Goal: Transaction & Acquisition: Purchase product/service

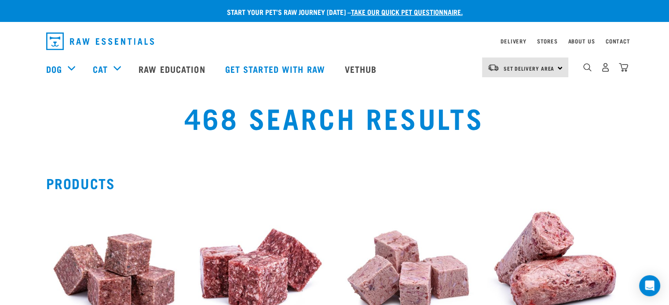
click at [375, 10] on link "take our quick pet questionnaire." at bounding box center [407, 12] width 112 height 4
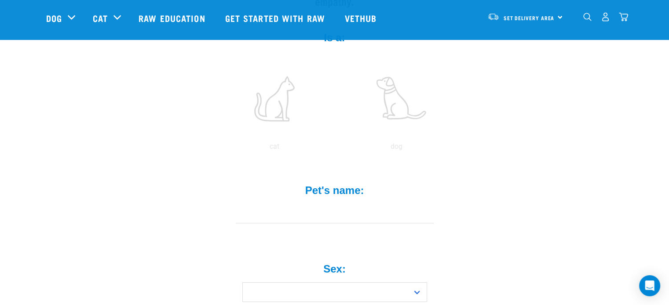
scroll to position [176, 0]
click at [385, 92] on label at bounding box center [396, 96] width 119 height 75
click at [335, 147] on input "radio" at bounding box center [335, 147] width 0 height 0
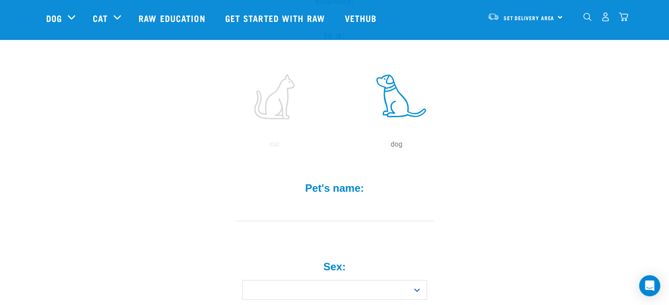
click at [390, 202] on input "Pet's name: *" at bounding box center [335, 212] width 198 height 20
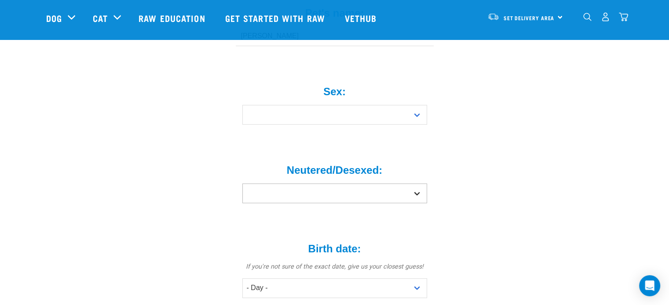
scroll to position [352, 0]
type input "Bonnie"
click at [319, 105] on select "Boy Girl" at bounding box center [334, 115] width 185 height 20
select select "girl"
click at [242, 105] on select "Boy Girl" at bounding box center [334, 115] width 185 height 20
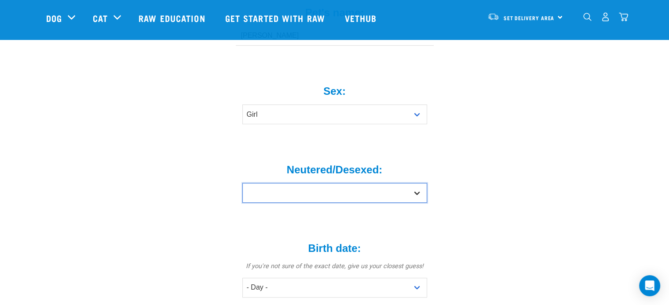
click at [325, 183] on select "Yes No" at bounding box center [334, 193] width 185 height 20
select select "no"
click at [242, 183] on select "Yes No" at bounding box center [334, 193] width 185 height 20
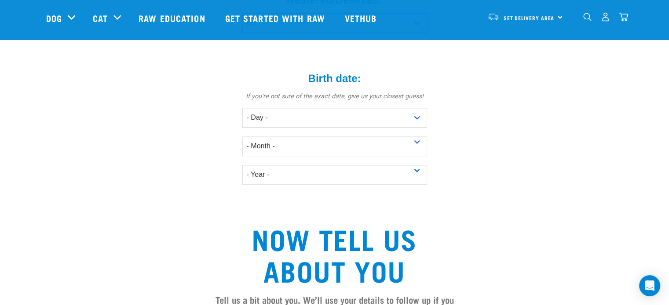
scroll to position [527, 0]
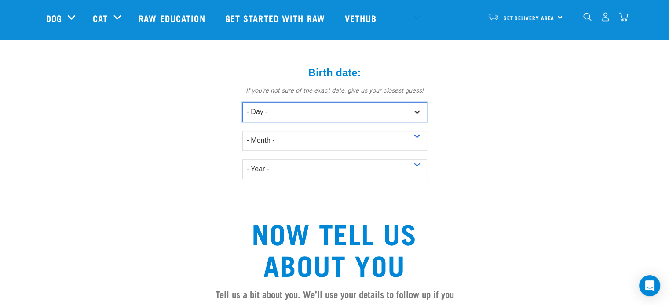
click at [346, 102] on select "- Day - 1 2 3 4 5 6 7 8 9 10 11 12 13 14 15 16 17 18 19 20 21 22 23 24 25 26 27" at bounding box center [334, 112] width 185 height 20
select select "7"
click at [242, 102] on select "- Day - 1 2 3 4 5 6 7 8 9 10 11 12 13 14 15 16 17 18 19 20 21 22 23 24 25 26 27" at bounding box center [334, 112] width 185 height 20
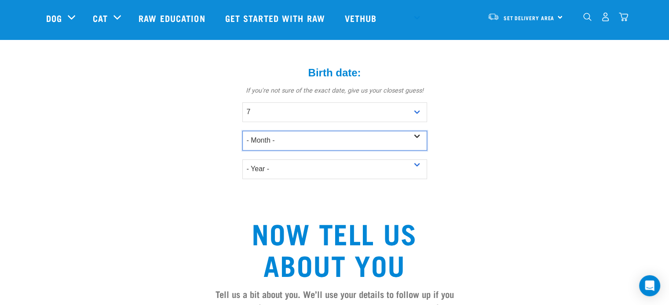
click at [283, 131] on select "- Month - January February March April May June July August September October N…" at bounding box center [334, 141] width 185 height 20
select select "June"
click at [242, 131] on select "- Month - January February March April May June July August September October N…" at bounding box center [334, 141] width 185 height 20
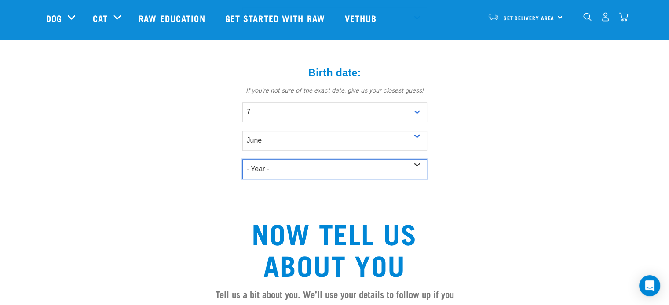
click at [299, 160] on select "- Year - 2025 2024 2023 2022 2021 2020 2019 2018 2017 2016 2015 2014 2013 2012" at bounding box center [334, 170] width 185 height 20
select select "2025"
click at [242, 160] on select "- Year - 2025 2024 2023 2022 2021 2020 2019 2018 2017 2016 2015 2014 2013 2012" at bounding box center [334, 170] width 185 height 20
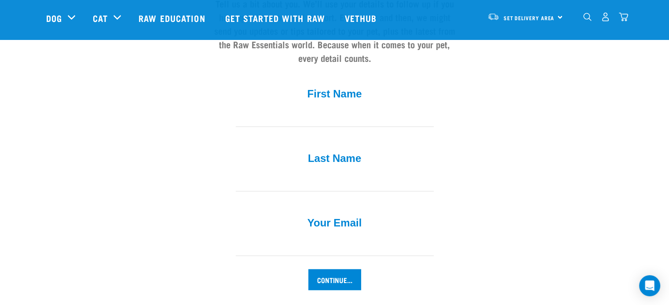
scroll to position [835, 0]
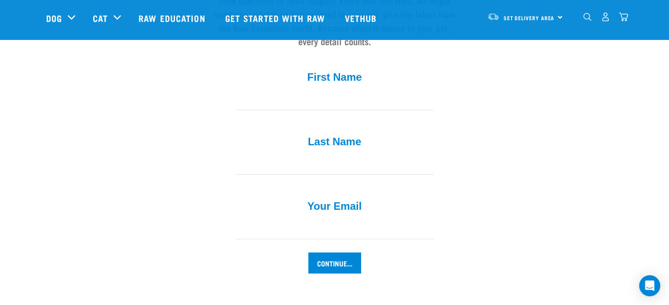
click at [359, 91] on input "First Name *" at bounding box center [335, 101] width 198 height 20
type input "Isadora"
click at [370, 155] on input "Last Name *" at bounding box center [335, 165] width 198 height 20
type input "Rodriguez"
click at [396, 220] on input "Your Email *" at bounding box center [335, 230] width 198 height 20
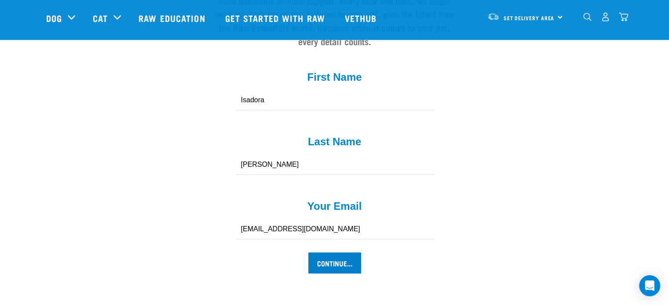
type input "[EMAIL_ADDRESS][DOMAIN_NAME]"
click at [324, 253] on input "Continue..." at bounding box center [334, 263] width 53 height 21
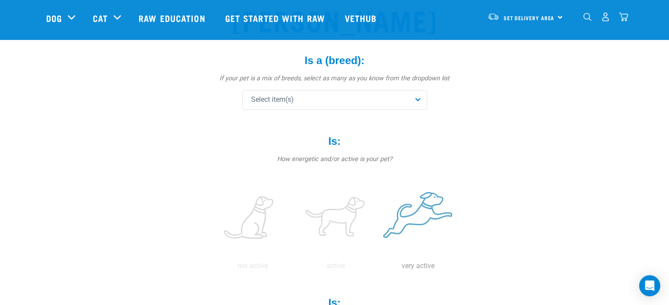
scroll to position [88, 0]
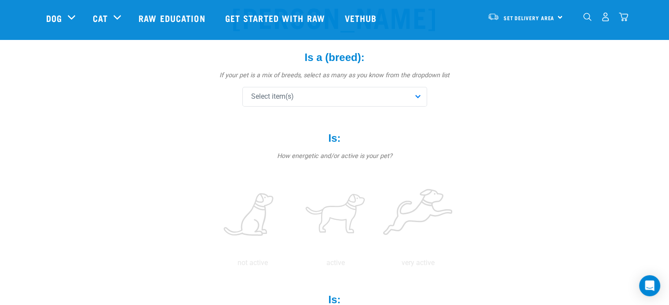
click at [298, 99] on div "Select item(s)" at bounding box center [334, 97] width 185 height 20
click at [312, 122] on input "text" at bounding box center [334, 121] width 180 height 20
type input "pom"
click at [256, 144] on div "Pomeranian" at bounding box center [334, 140] width 180 height 18
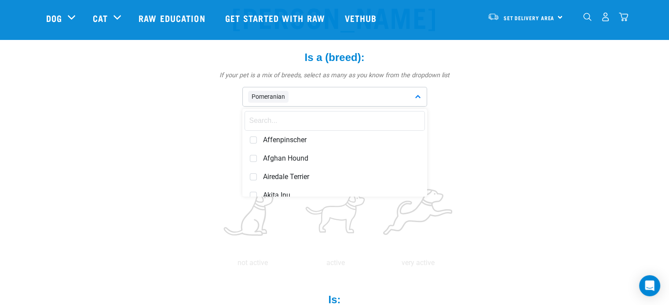
click at [280, 116] on input "text" at bounding box center [334, 121] width 180 height 20
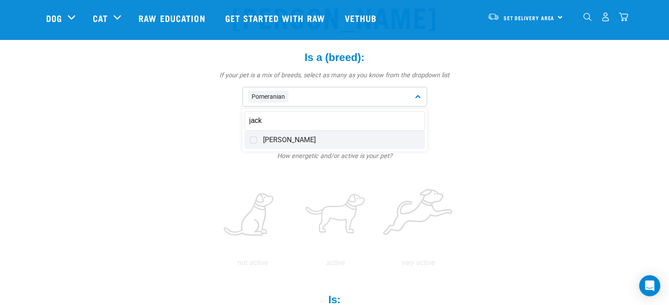
type input "jack"
click at [254, 137] on span at bounding box center [253, 140] width 7 height 7
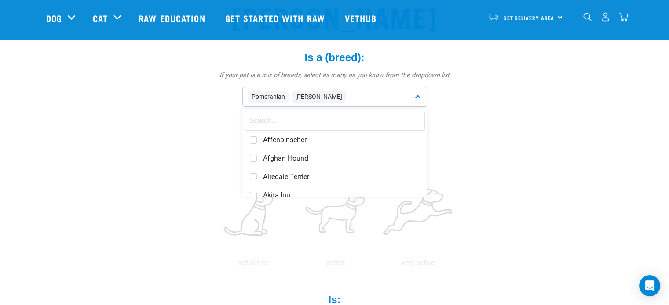
click at [281, 122] on input "text" at bounding box center [334, 121] width 180 height 20
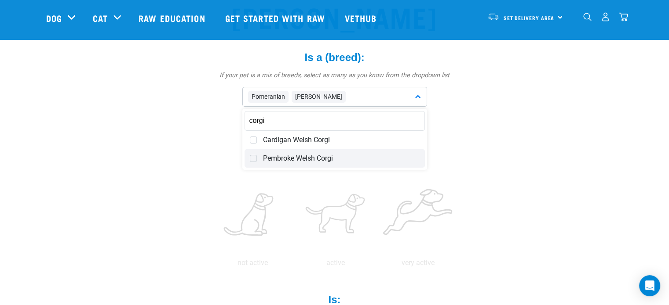
type input "corgi"
click at [255, 158] on span at bounding box center [253, 158] width 7 height 7
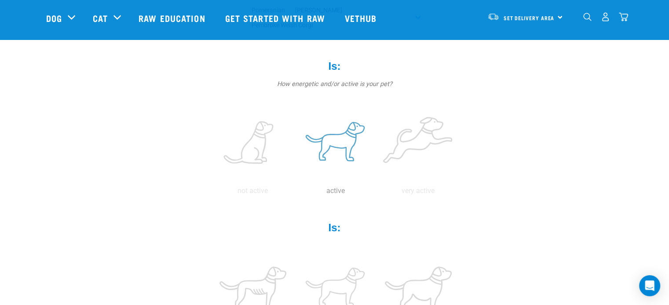
scroll to position [176, 0]
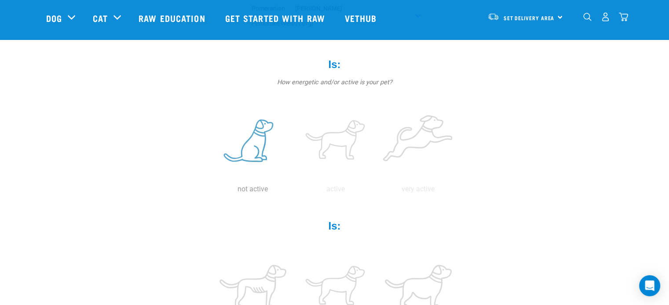
click at [269, 149] on label at bounding box center [252, 141] width 79 height 75
click at [211, 192] on input "radio" at bounding box center [211, 192] width 0 height 0
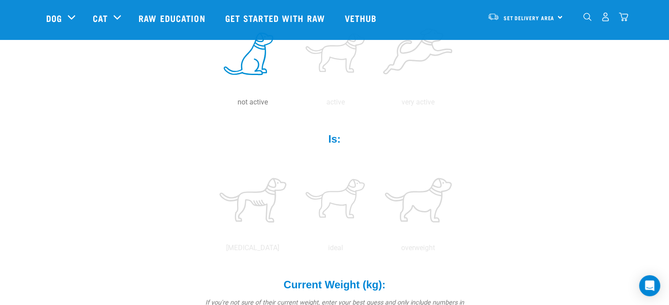
scroll to position [308, 0]
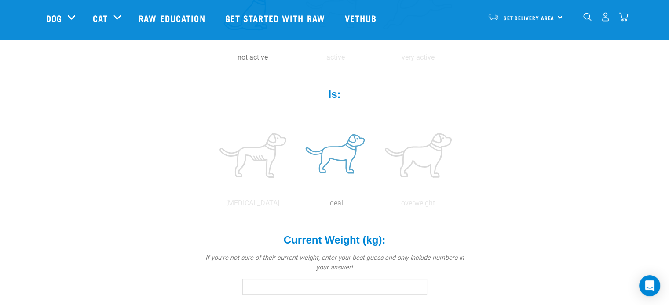
click at [345, 161] on label at bounding box center [335, 155] width 79 height 75
click at [294, 206] on input "radio" at bounding box center [294, 206] width 0 height 0
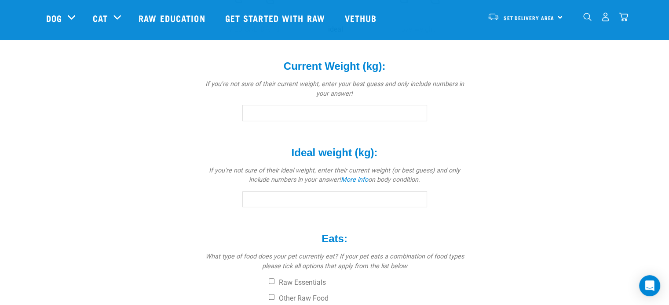
scroll to position [484, 0]
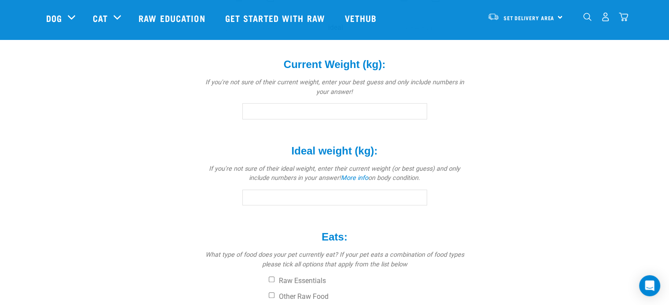
click at [375, 115] on input "Current Weight (kg): *" at bounding box center [334, 111] width 185 height 16
type input "1"
click at [511, 145] on div "Bonnie Is a (breed): * If your pet is a mix of breeds, select as many as you kn…" at bounding box center [334, 0] width 577 height 826
click at [379, 195] on input "Ideal weight (kg): *" at bounding box center [334, 198] width 185 height 16
click at [512, 189] on div "Bonnie Is a (breed): * If your pet is a mix of breeds, select as many as you kn…" at bounding box center [334, 0] width 577 height 826
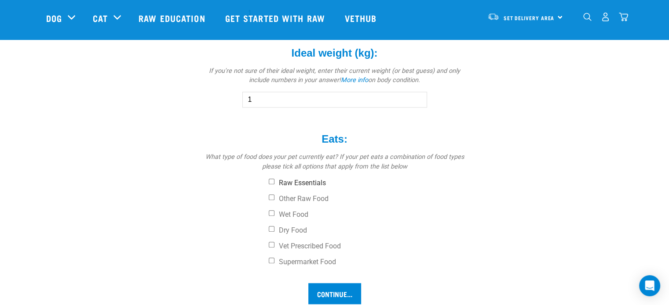
scroll to position [571, 0]
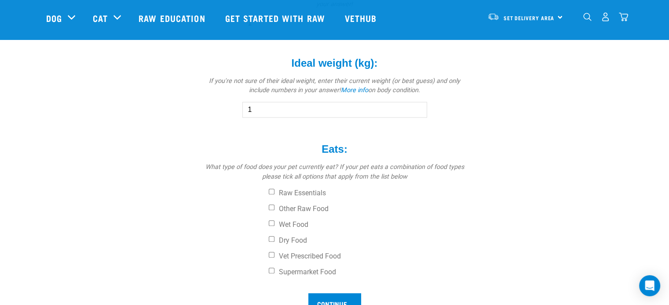
click at [281, 105] on input "1" at bounding box center [334, 110] width 185 height 16
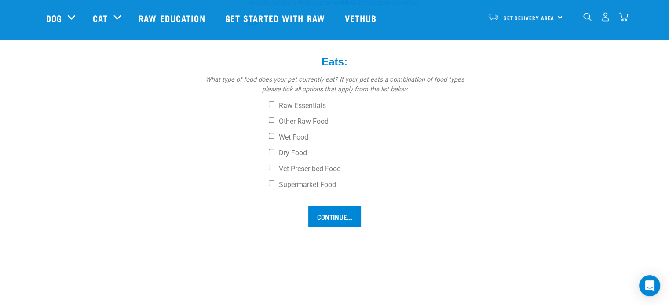
scroll to position [659, 0]
type input "0.9"
click at [271, 150] on input "Dry Food" at bounding box center [272, 152] width 6 height 6
checkbox input "true"
click at [343, 223] on input "Continue..." at bounding box center [334, 216] width 53 height 21
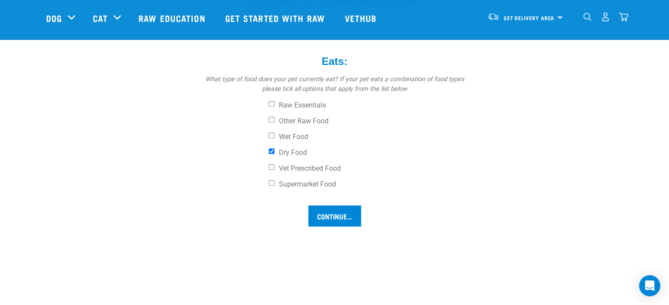
drag, startPoint x: 395, startPoint y: 207, endPoint x: 636, endPoint y: 109, distance: 260.6
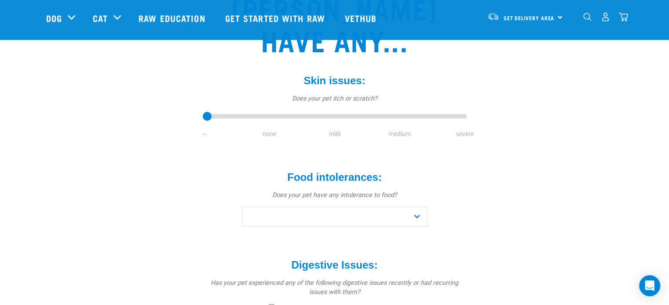
scroll to position [132, 0]
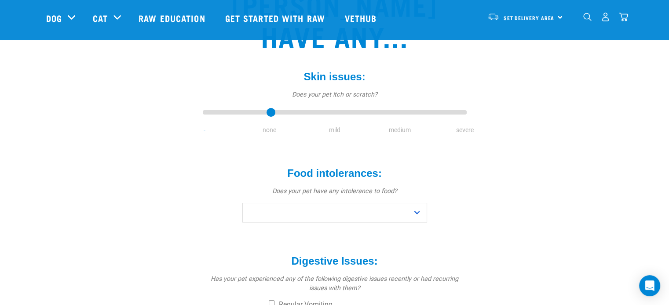
drag, startPoint x: 207, startPoint y: 82, endPoint x: 258, endPoint y: 81, distance: 50.1
type input "1"
click at [258, 107] on input "range" at bounding box center [335, 113] width 264 height 12
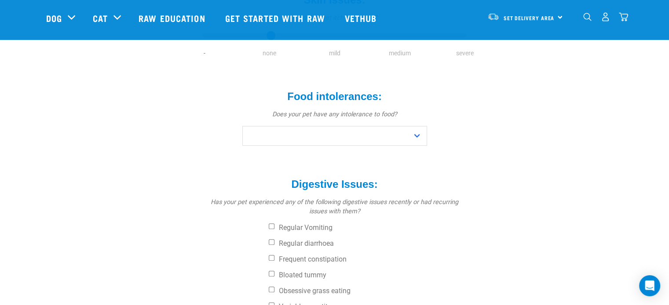
scroll to position [220, 0]
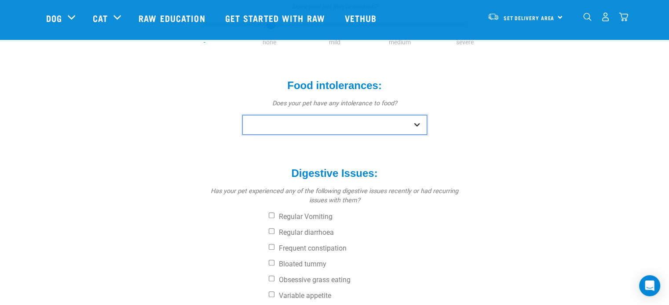
click at [322, 115] on select "No Yes" at bounding box center [334, 125] width 185 height 20
select select "no"
click at [242, 115] on select "No Yes" at bounding box center [334, 125] width 185 height 20
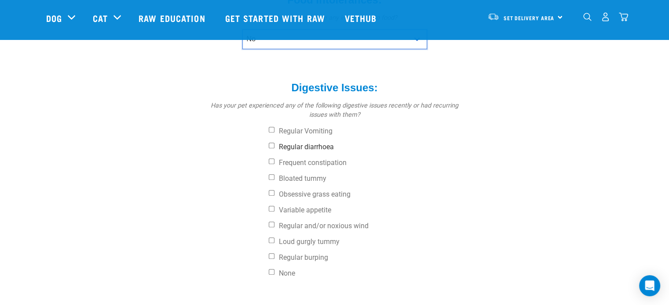
scroll to position [308, 0]
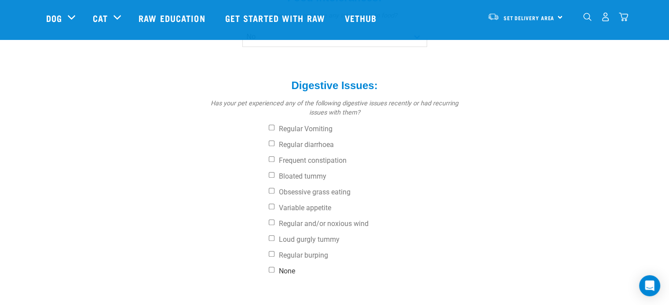
click at [283, 267] on label "None" at bounding box center [368, 271] width 198 height 9
click at [274, 267] on input "None" at bounding box center [272, 270] width 6 height 6
checkbox input "true"
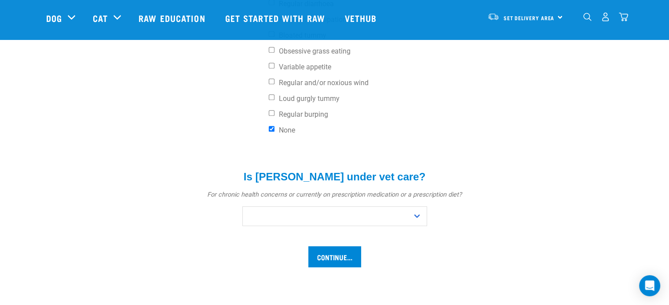
scroll to position [484, 0]
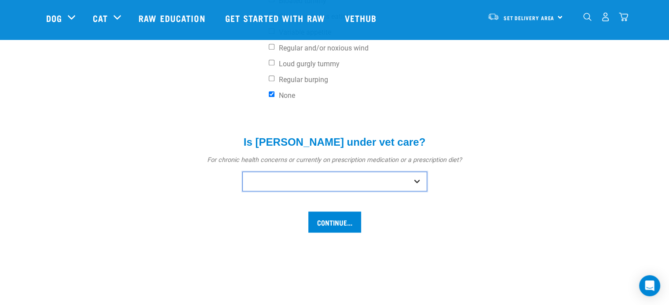
click at [355, 172] on select "No Yes" at bounding box center [334, 182] width 185 height 20
select select "no"
click at [242, 172] on select "No Yes" at bounding box center [334, 182] width 185 height 20
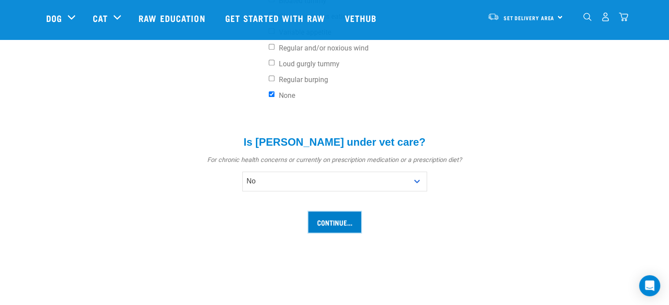
click at [349, 212] on input "Continue..." at bounding box center [334, 222] width 53 height 21
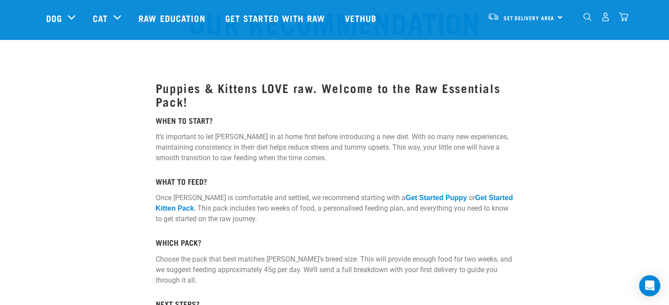
scroll to position [88, 0]
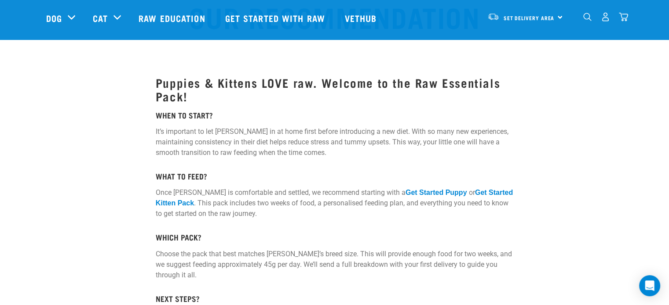
drag, startPoint x: 535, startPoint y: 124, endPoint x: 600, endPoint y: 130, distance: 65.7
click at [600, 130] on div at bounding box center [564, 263] width 92 height 458
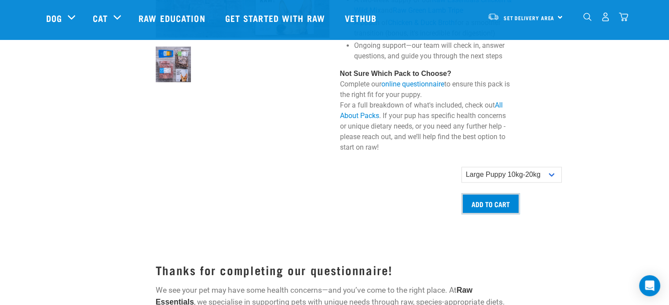
scroll to position [791, 0]
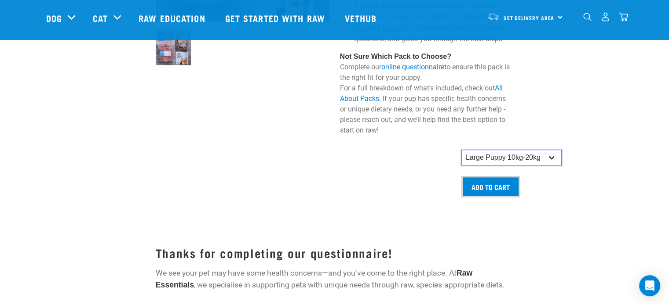
click at [512, 152] on select "Small Puppy up to 5kg Medium Puppy 5kg-10kg Large Puppy 10kg-20kg" at bounding box center [511, 158] width 100 height 16
select select "19643"
click at [461, 150] on select "Small Puppy up to 5kg Medium Puppy 5kg-10kg Large Puppy 10kg-20kg" at bounding box center [511, 158] width 100 height 16
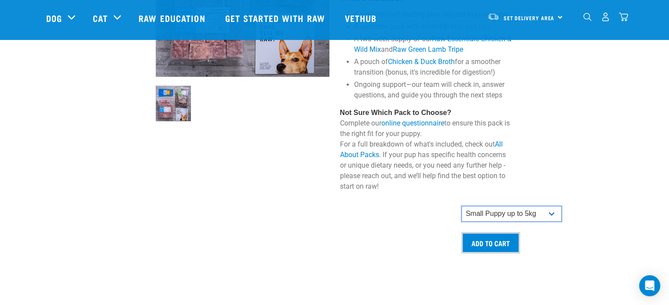
scroll to position [747, 0]
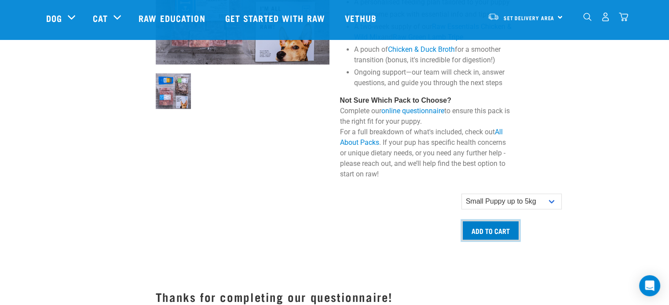
click at [508, 231] on input "Add to cart" at bounding box center [490, 230] width 58 height 21
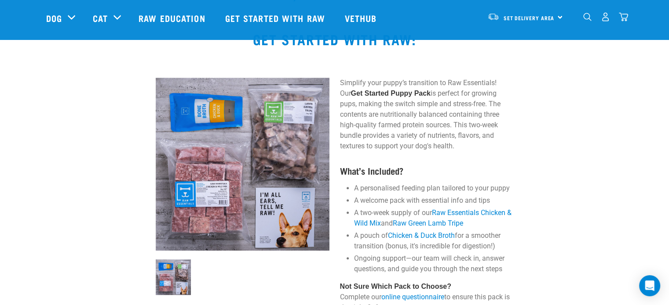
scroll to position [703, 0]
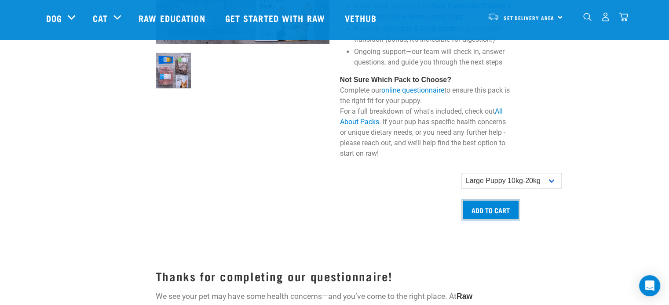
scroll to position [703, 0]
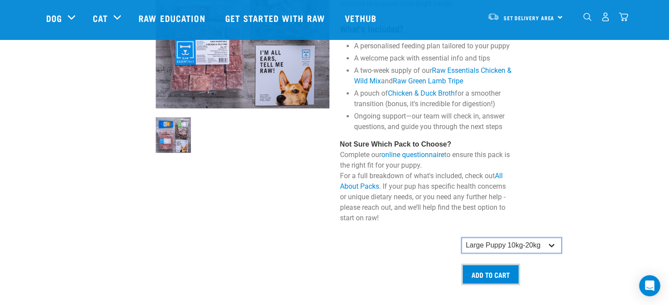
click at [534, 241] on select "Small Puppy up to 5kg Medium Puppy 5kg-10kg Large Puppy 10kg-20kg" at bounding box center [511, 246] width 100 height 16
select select "19643"
click at [461, 238] on select "Small Puppy up to 5kg Medium Puppy 5kg-10kg Large Puppy 10kg-20kg" at bounding box center [511, 246] width 100 height 16
click at [509, 269] on input "Add to cart" at bounding box center [490, 274] width 58 height 21
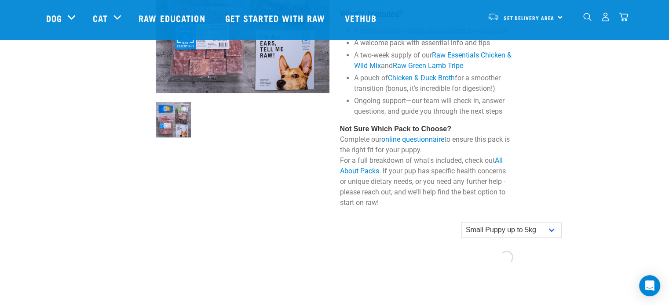
scroll to position [732, 0]
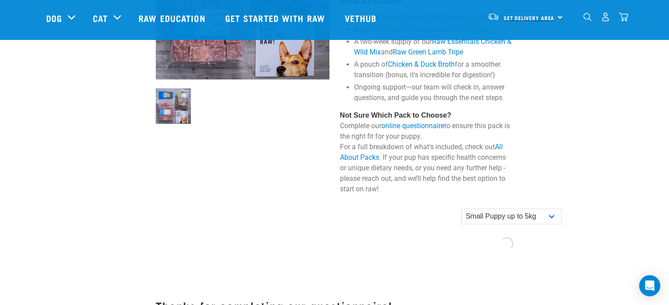
click at [540, 18] on span "Set Delivery Area" at bounding box center [528, 17] width 51 height 3
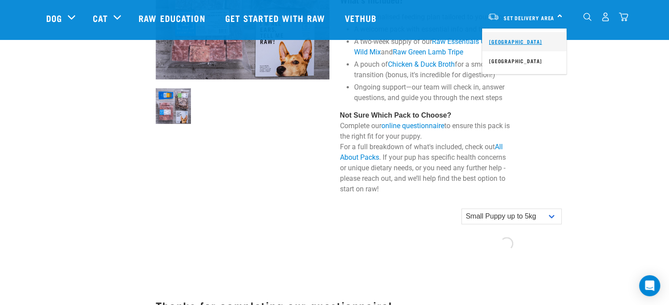
click at [528, 37] on link "[GEOGRAPHIC_DATA]" at bounding box center [524, 41] width 84 height 19
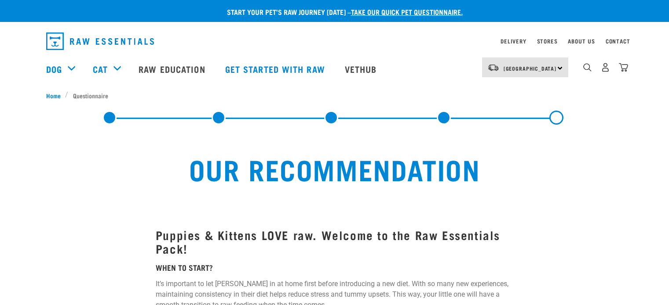
select select "19645"
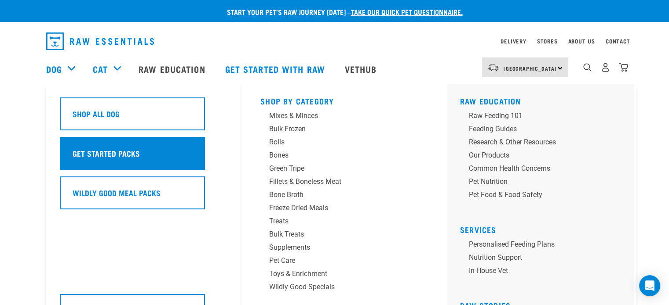
click at [107, 149] on h5 "Get Started Packs" at bounding box center [106, 153] width 67 height 11
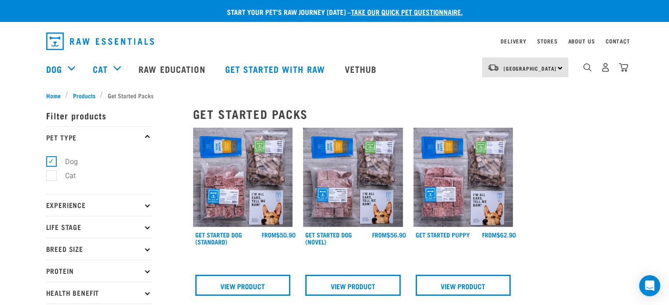
click at [492, 208] on img at bounding box center [463, 178] width 100 height 100
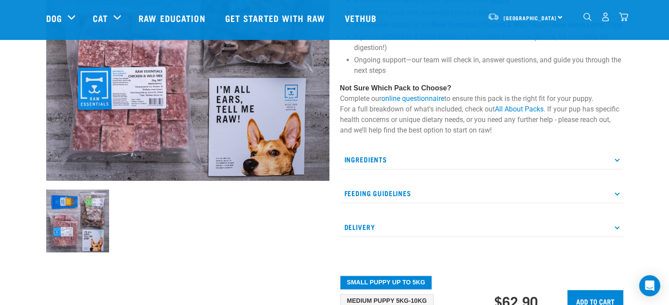
scroll to position [176, 0]
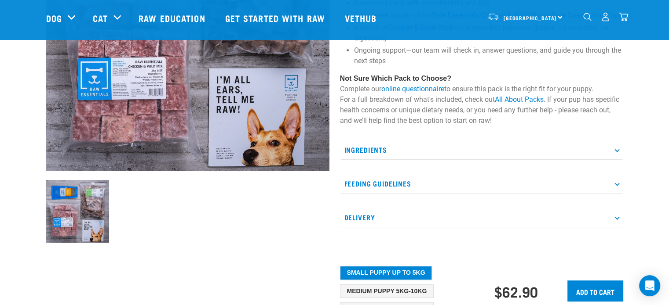
click at [433, 160] on p "Ingredients" at bounding box center [481, 150] width 283 height 20
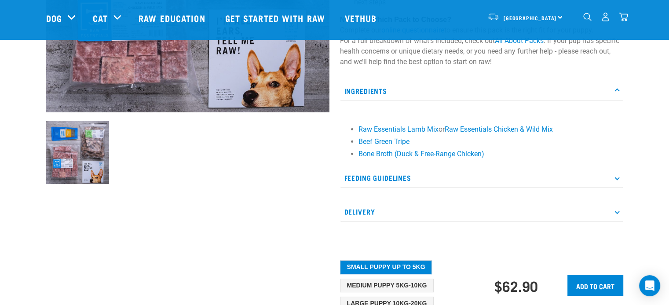
scroll to position [264, 0]
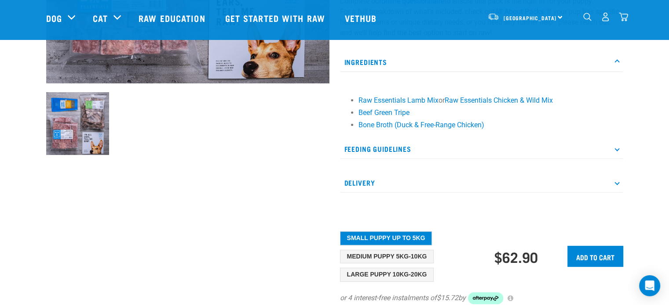
click at [462, 159] on p "Feeding Guidelines" at bounding box center [481, 149] width 283 height 20
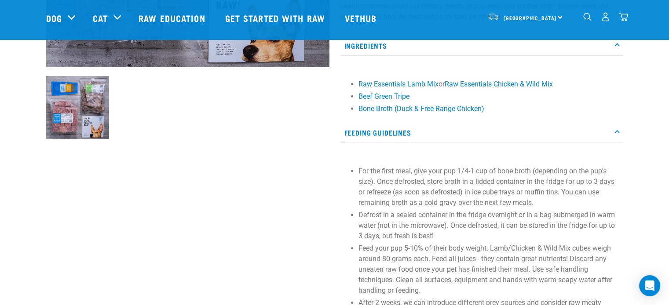
scroll to position [352, 0]
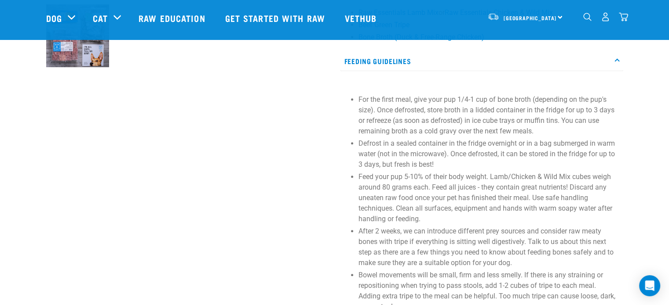
drag, startPoint x: 463, startPoint y: 160, endPoint x: 392, endPoint y: 144, distance: 72.5
click at [392, 137] on p "For the first meal, give your pup 1/4-1 cup of bone broth (depending on the pup…" at bounding box center [488, 116] width 260 height 42
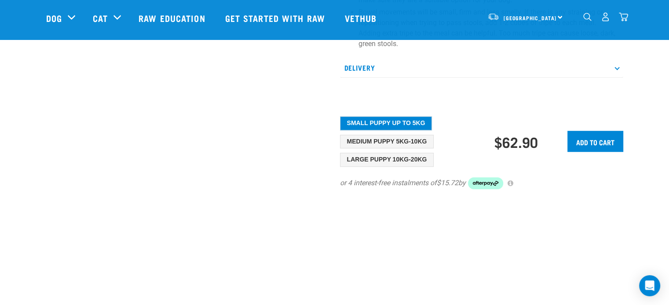
scroll to position [615, 0]
click at [424, 77] on p "Delivery" at bounding box center [481, 68] width 283 height 20
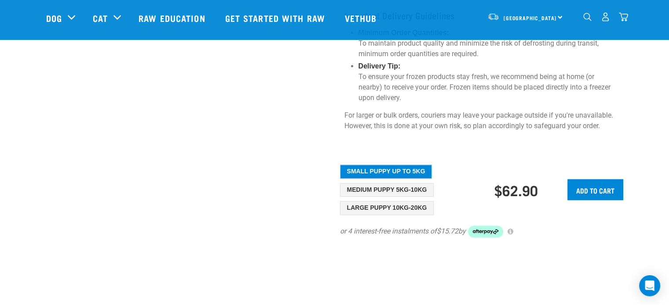
scroll to position [923, 0]
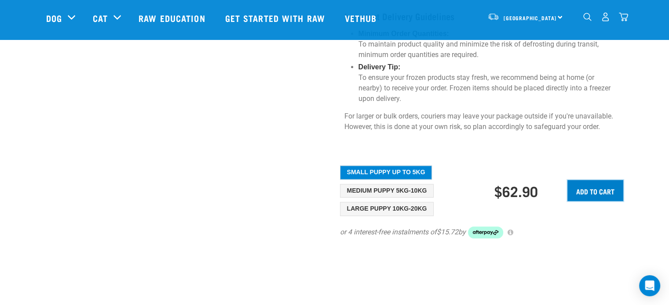
click at [598, 180] on input "Add to cart" at bounding box center [595, 190] width 56 height 21
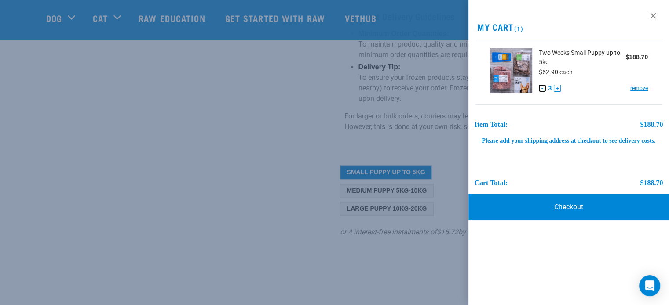
click at [542, 90] on button "-" at bounding box center [541, 88] width 7 height 7
click at [591, 211] on link "Checkout" at bounding box center [568, 207] width 200 height 26
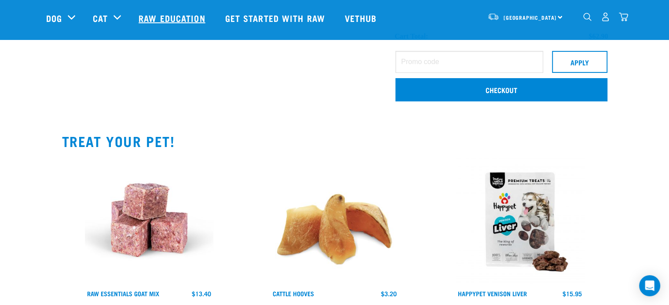
scroll to position [176, 0]
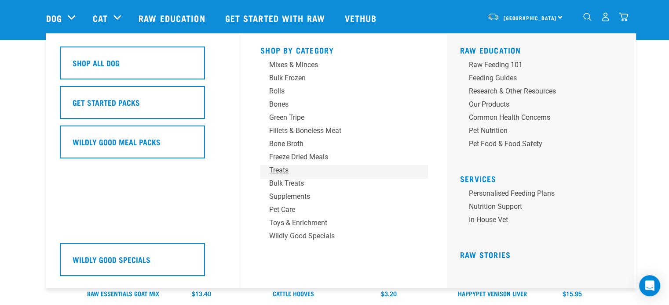
click at [282, 171] on div "Treats" at bounding box center [337, 170] width 137 height 11
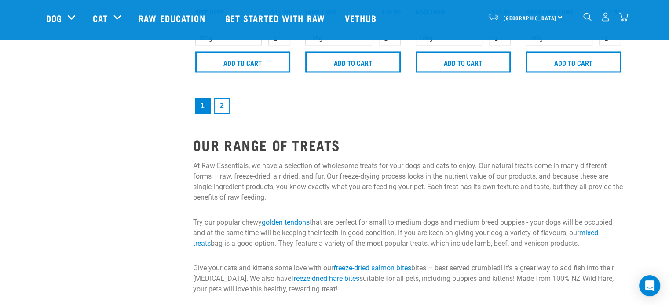
scroll to position [1451, 0]
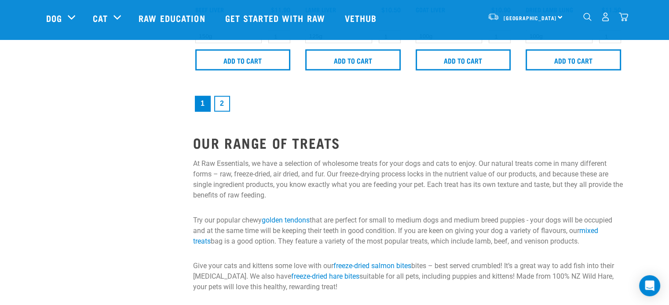
click at [219, 109] on link "2" at bounding box center [222, 104] width 16 height 16
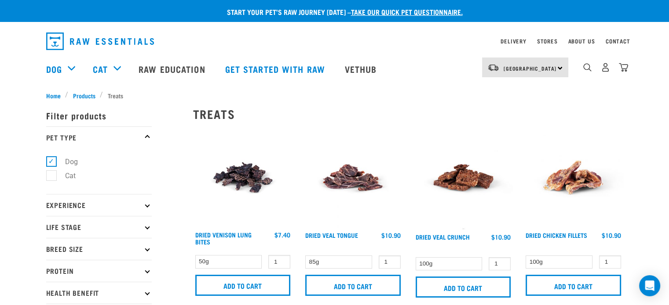
drag, startPoint x: 674, startPoint y: 167, endPoint x: 523, endPoint y: 121, distance: 158.4
click at [628, 74] on div "[GEOGRAPHIC_DATA] [GEOGRAPHIC_DATA] [GEOGRAPHIC_DATA] Dog Shop All Dog Get Star…" at bounding box center [334, 68] width 591 height 35
click at [625, 70] on img "dropdown navigation" at bounding box center [622, 67] width 9 height 9
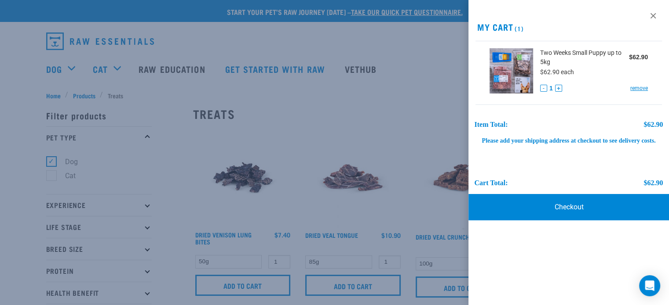
drag, startPoint x: 625, startPoint y: 70, endPoint x: 599, endPoint y: 61, distance: 27.1
click at [599, 61] on span "Two Weeks Small Puppy up to 5kg" at bounding box center [583, 57] width 89 height 18
